Goal: Task Accomplishment & Management: Manage account settings

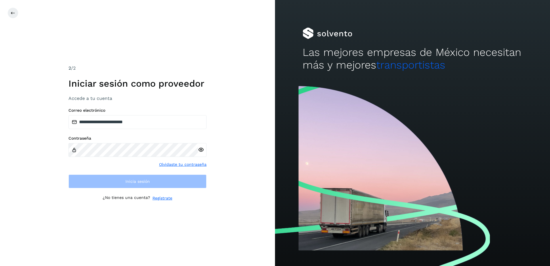
type input "**********"
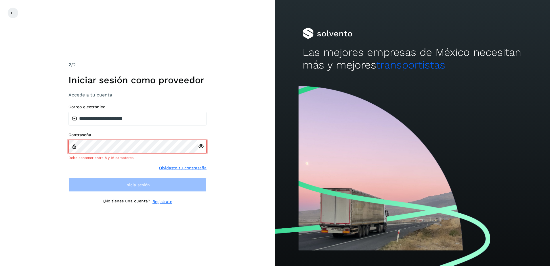
click at [201, 149] on icon at bounding box center [201, 146] width 6 height 6
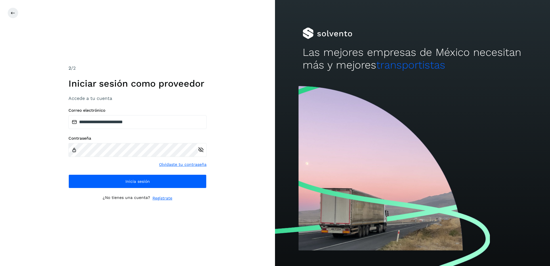
click at [201, 149] on icon at bounding box center [201, 150] width 6 height 6
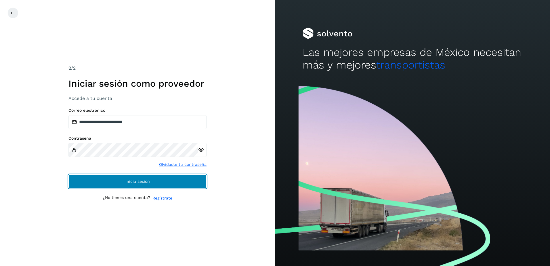
click at [156, 184] on button "Inicia sesión" at bounding box center [138, 181] width 138 height 14
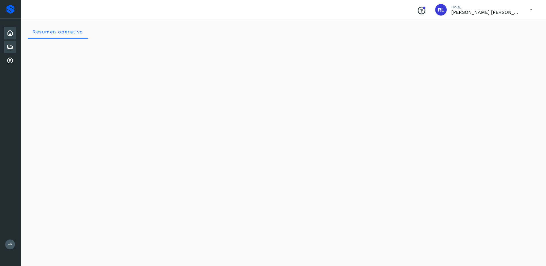
click at [9, 47] on icon at bounding box center [10, 46] width 7 height 7
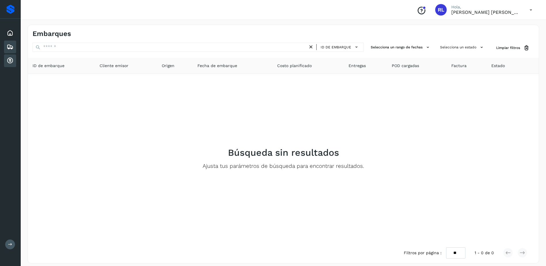
click at [10, 60] on icon at bounding box center [10, 60] width 7 height 7
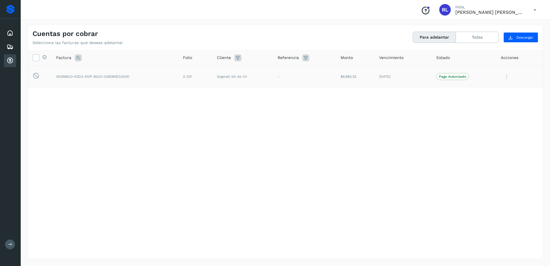
click at [450, 76] on p "Pago Autorizado" at bounding box center [452, 77] width 27 height 4
click at [469, 37] on button "Todas" at bounding box center [477, 37] width 43 height 11
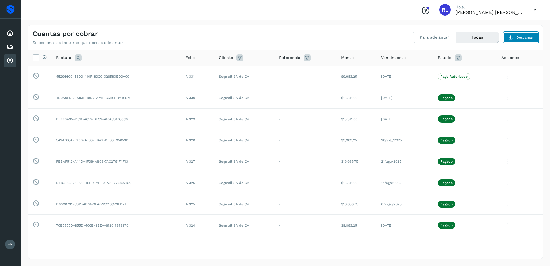
click at [513, 37] on icon at bounding box center [511, 37] width 5 height 5
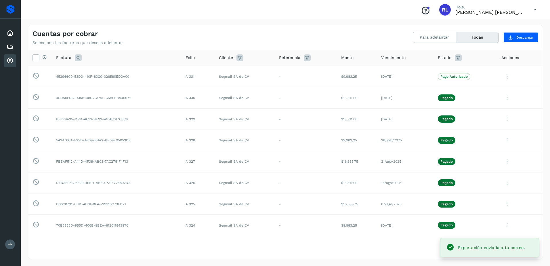
click at [496, 246] on span "Exportación enviada a tu correo." at bounding box center [491, 247] width 67 height 5
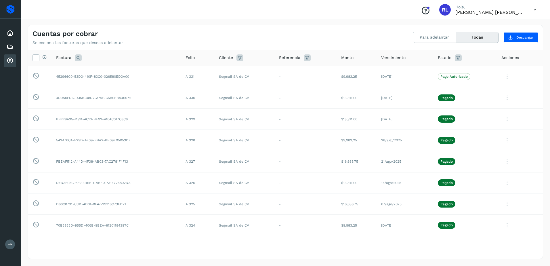
click at [536, 10] on icon at bounding box center [535, 10] width 12 height 12
click at [536, 10] on div at bounding box center [275, 133] width 550 height 266
click at [10, 32] on icon at bounding box center [10, 33] width 7 height 7
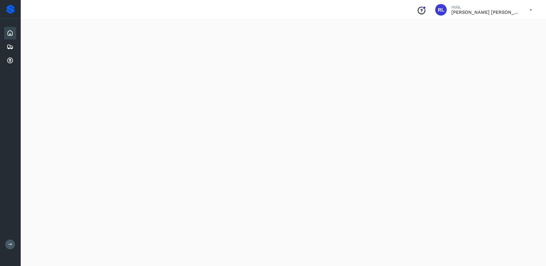
scroll to position [144, 0]
click at [10, 60] on icon at bounding box center [10, 60] width 7 height 7
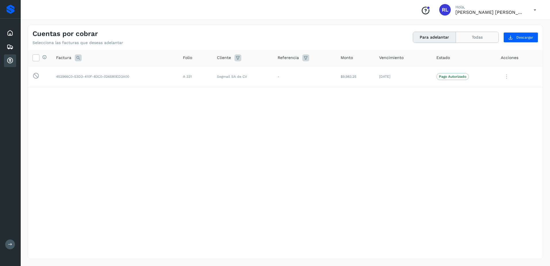
click at [484, 41] on button "Todas" at bounding box center [477, 37] width 43 height 11
